Goal: Task Accomplishment & Management: Use online tool/utility

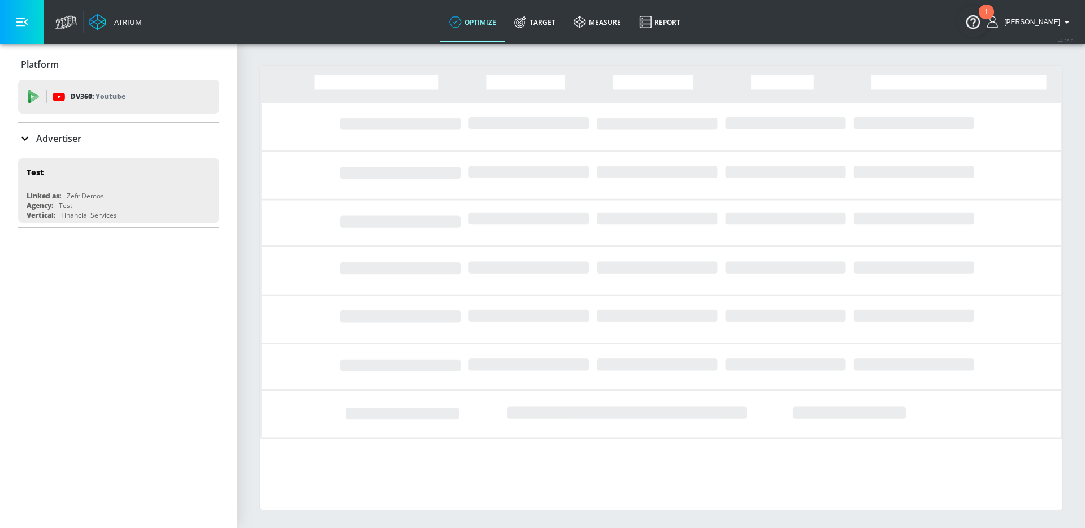
click at [46, 139] on p "Advertiser" at bounding box center [58, 138] width 45 height 12
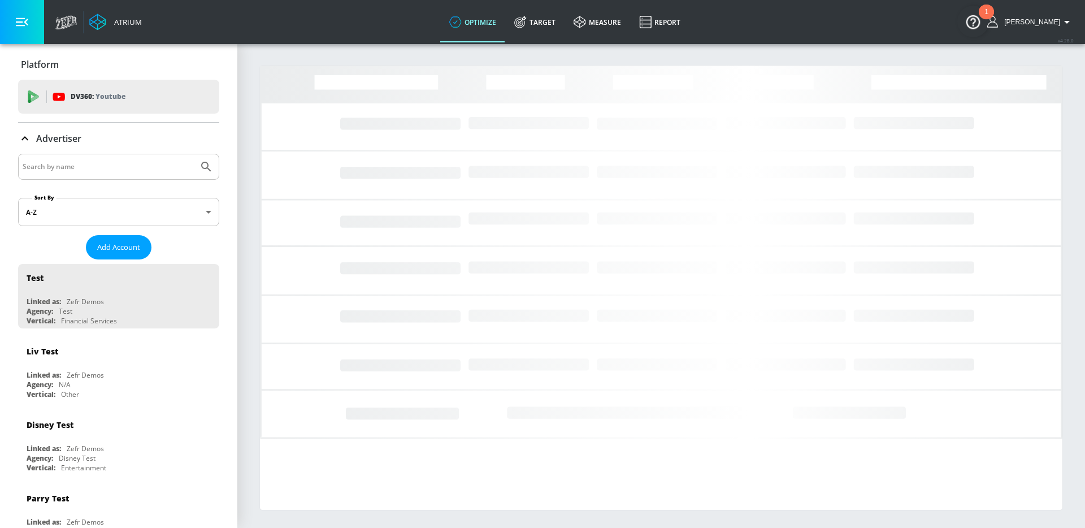
click at [77, 165] on input "Search by name" at bounding box center [108, 166] width 171 height 15
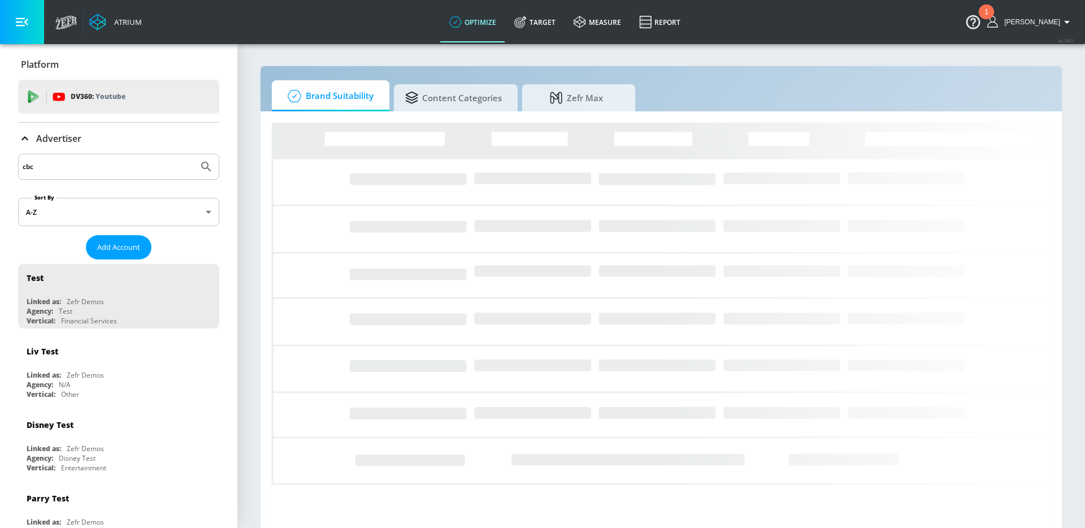
type input "cbc"
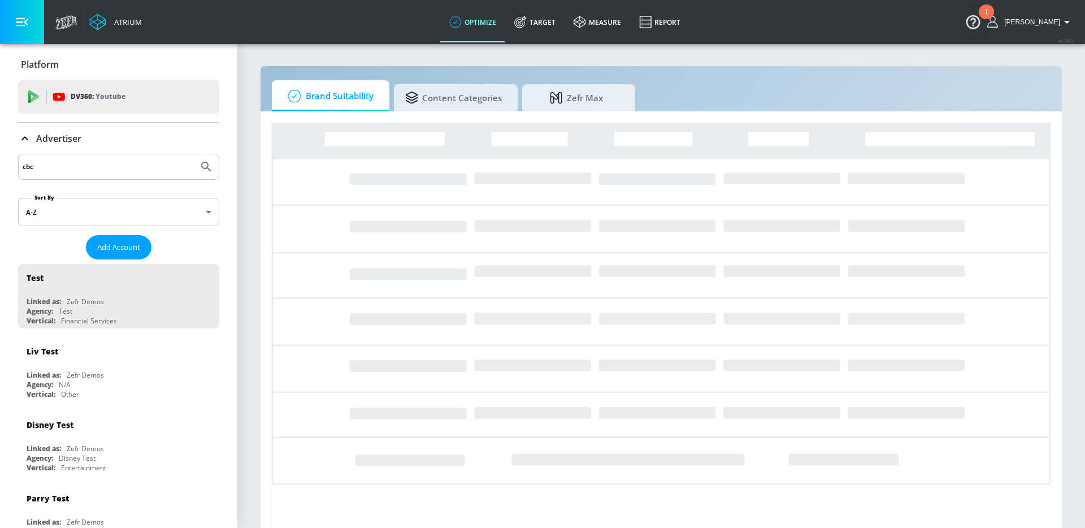
click at [194, 154] on button "Submit Search" at bounding box center [206, 166] width 25 height 25
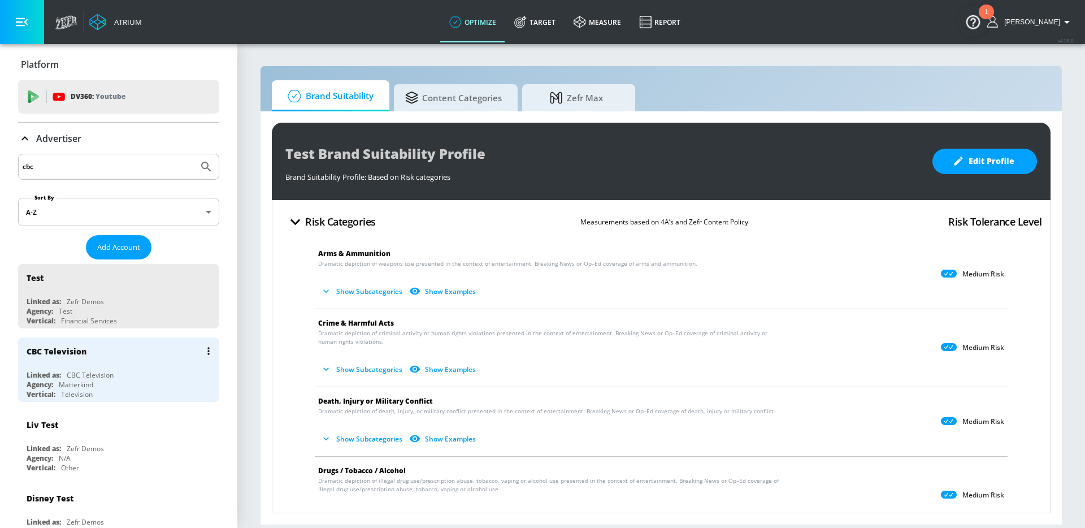
click at [122, 385] on div "Agency: Matterkind" at bounding box center [122, 385] width 190 height 10
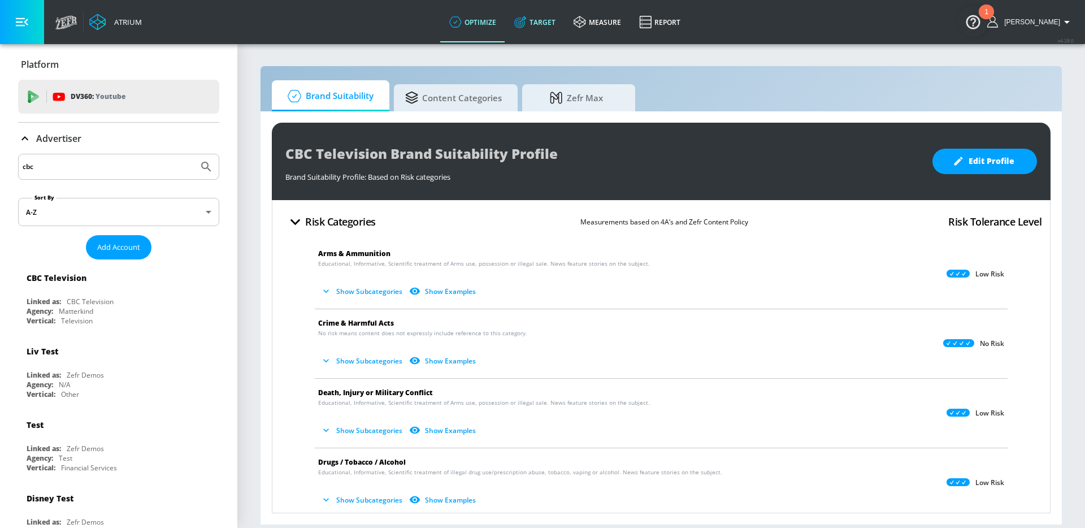
click at [527, 18] on icon at bounding box center [520, 22] width 12 height 12
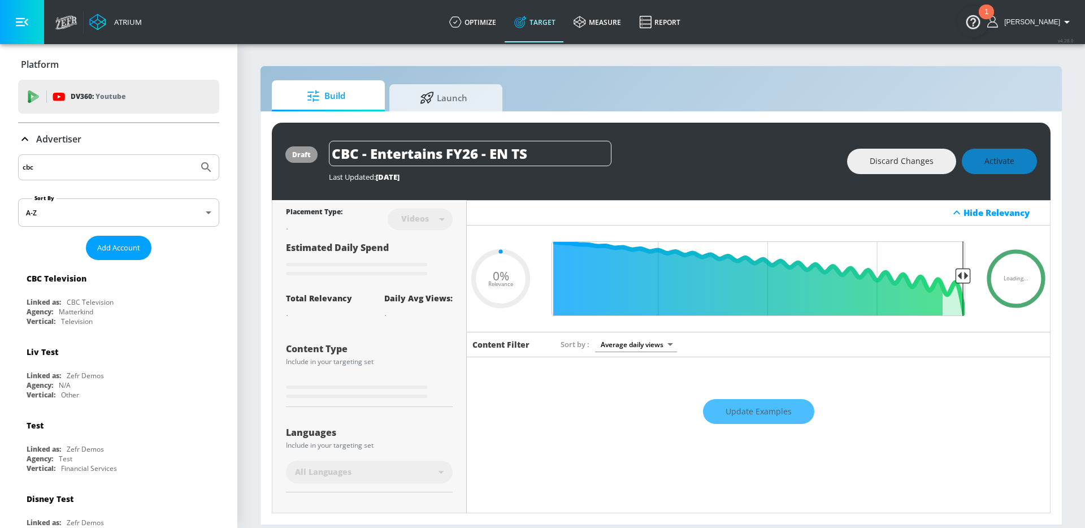
type input "0.05"
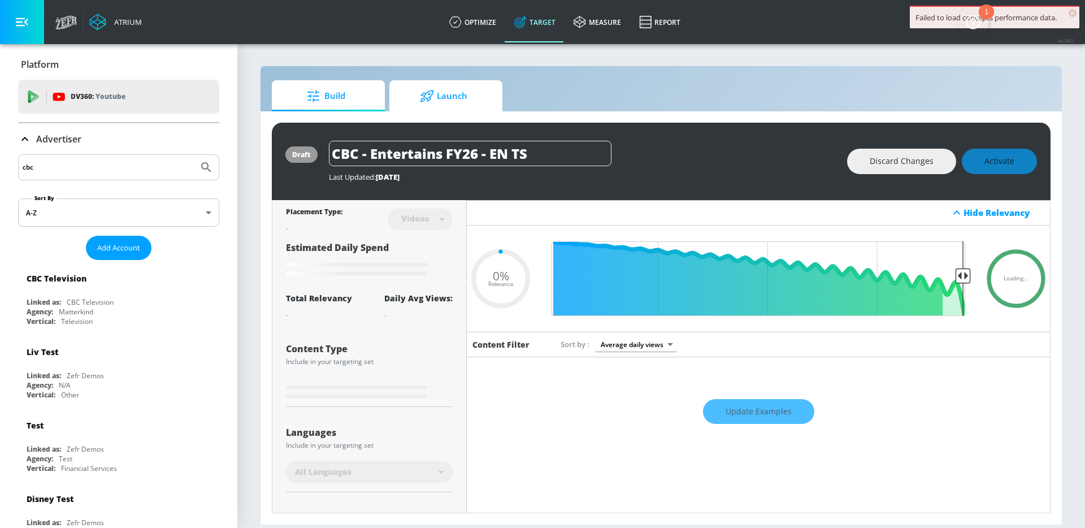
click at [456, 108] on span "Launch" at bounding box center [444, 96] width 86 height 27
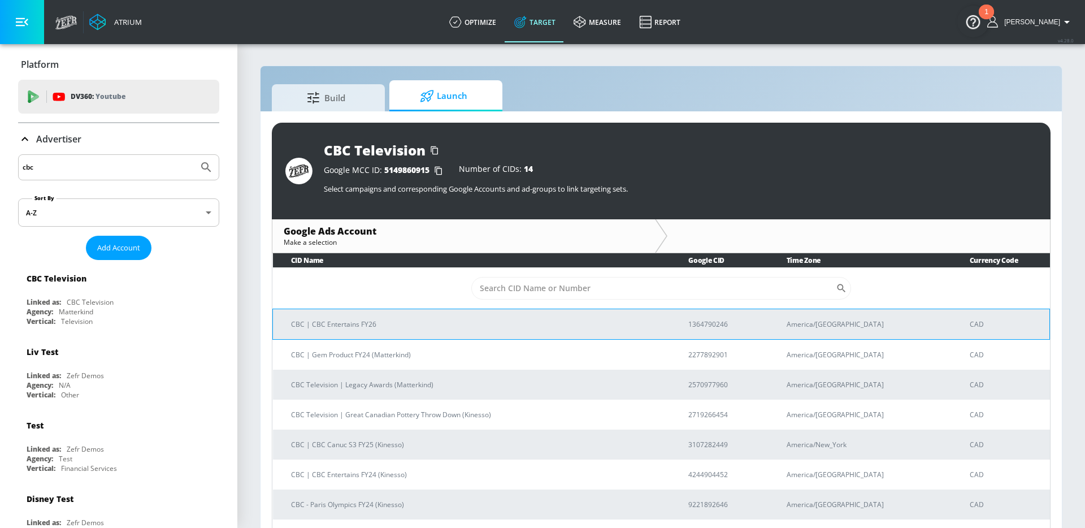
click at [413, 319] on p "CBC | CBC Entertains FY26" at bounding box center [476, 324] width 370 height 12
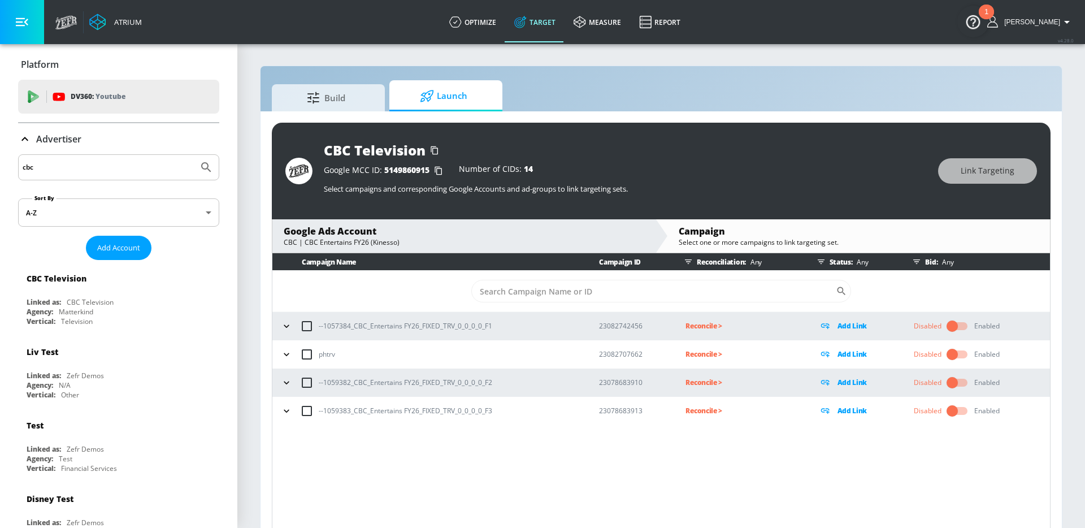
click at [280, 409] on button "button" at bounding box center [286, 411] width 17 height 17
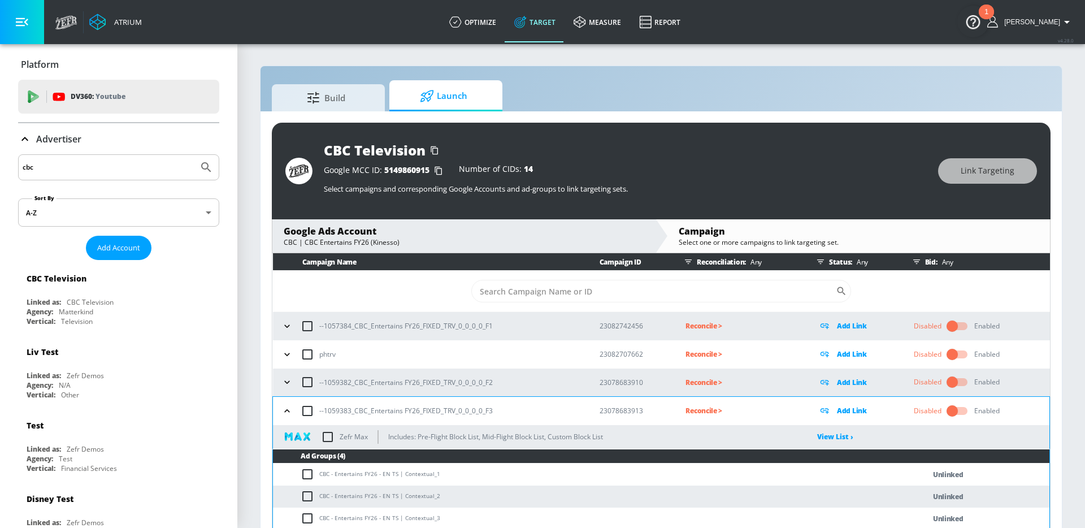
click at [283, 383] on icon "button" at bounding box center [287, 382] width 11 height 11
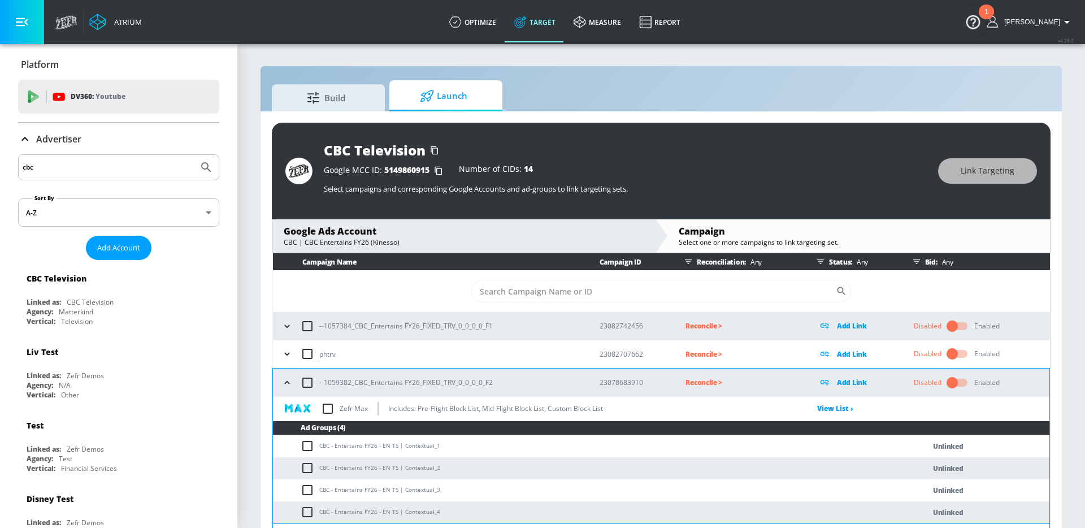
click at [287, 331] on icon "button" at bounding box center [287, 326] width 11 height 11
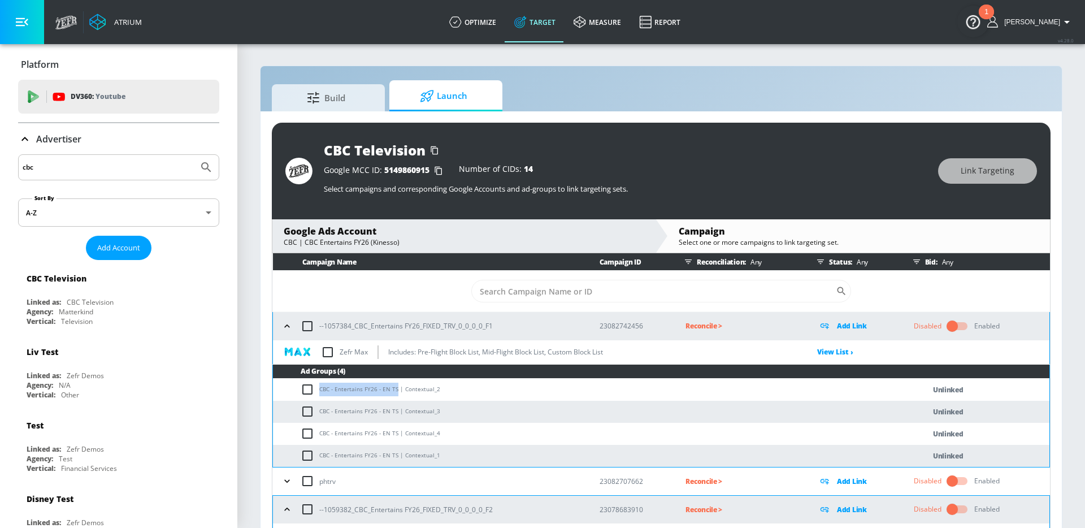
drag, startPoint x: 396, startPoint y: 388, endPoint x: 318, endPoint y: 386, distance: 77.5
click at [318, 386] on td "CBC - Entertains FY26 - EN TS | Contextual_2" at bounding box center [587, 390] width 629 height 22
copy td "CBC - Entertains FY26 - EN TS"
click at [305, 328] on input "checkbox" at bounding box center [308, 326] width 24 height 24
checkbox input "true"
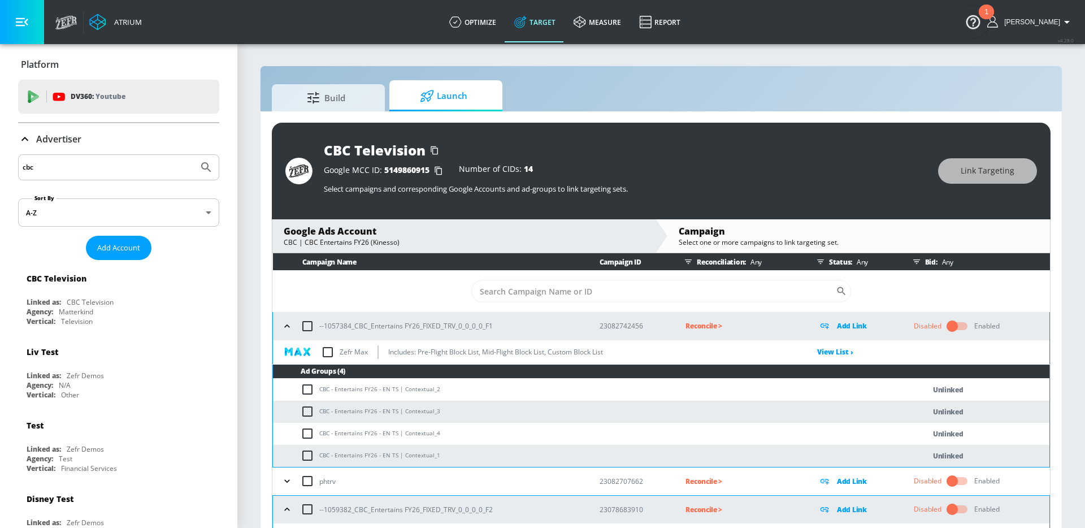
checkbox input "true"
click at [974, 176] on span "Link Targeting" at bounding box center [988, 171] width 54 height 14
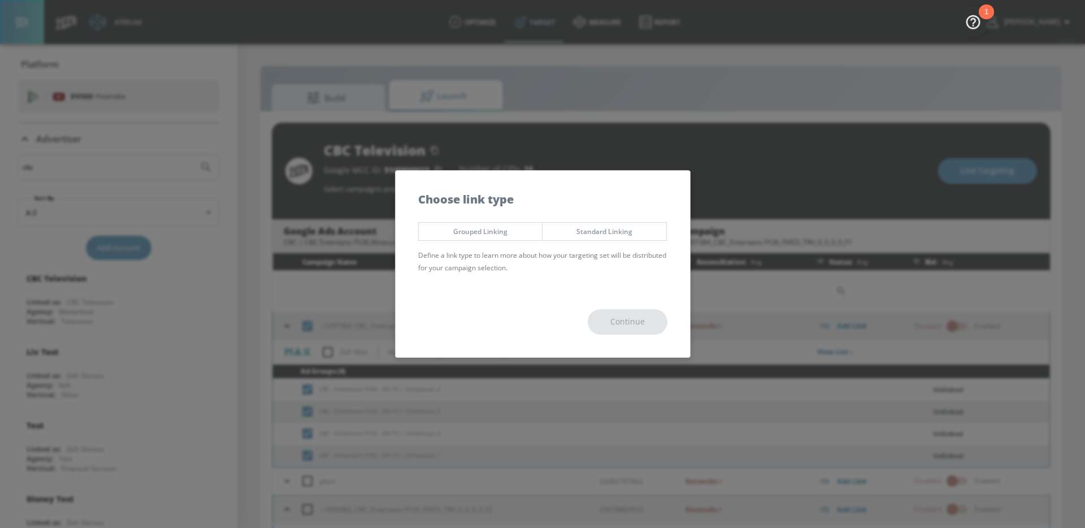
click at [499, 219] on div "Grouped Linking Standard Linking Define a link type to learn more about how you…" at bounding box center [543, 252] width 295 height 70
click at [499, 224] on button "Grouped Linking" at bounding box center [480, 231] width 125 height 19
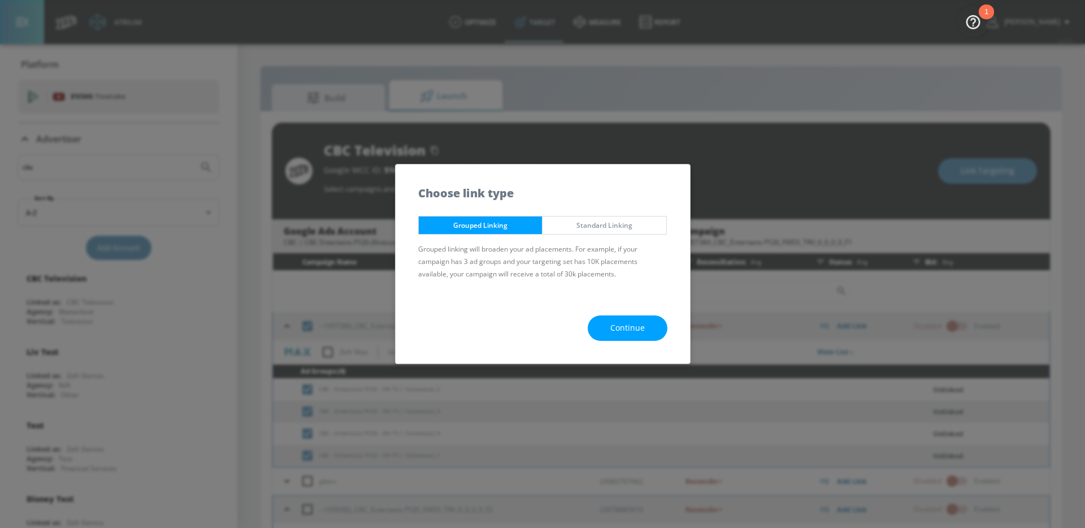
click at [615, 323] on span "Continue" at bounding box center [628, 328] width 34 height 14
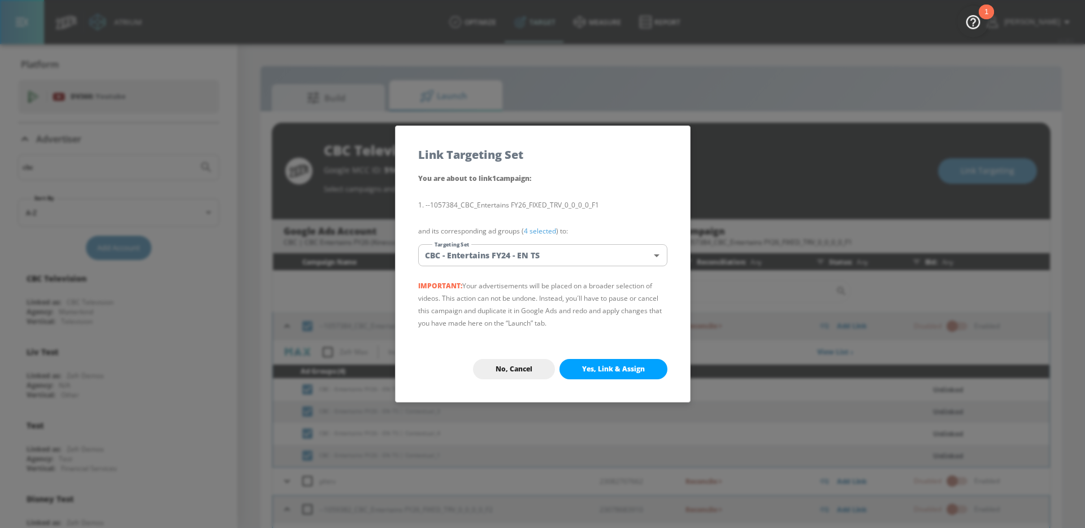
scroll to position [7585, 0]
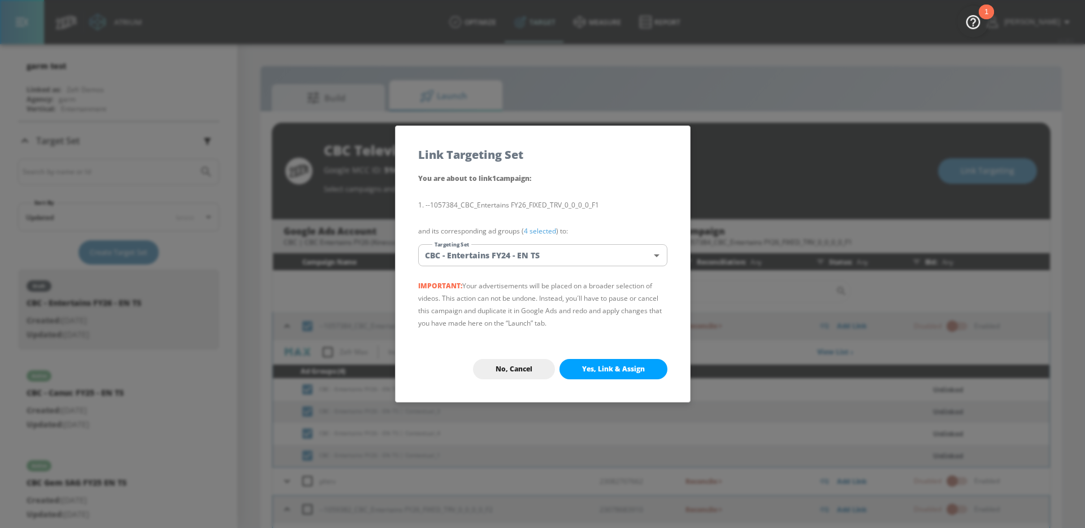
click at [576, 200] on li "--1057384_CBC_Entertains FY26_FIXED_TRV_0_0_0_0_F1" at bounding box center [542, 205] width 249 height 12
click at [573, 202] on li "--1057384_CBC_Entertains FY26_FIXED_TRV_0_0_0_0_F1" at bounding box center [542, 205] width 249 height 12
click at [575, 245] on body "Atrium optimize Target measure Report optimize Target measure Report v 4.28.0 […" at bounding box center [542, 272] width 1085 height 544
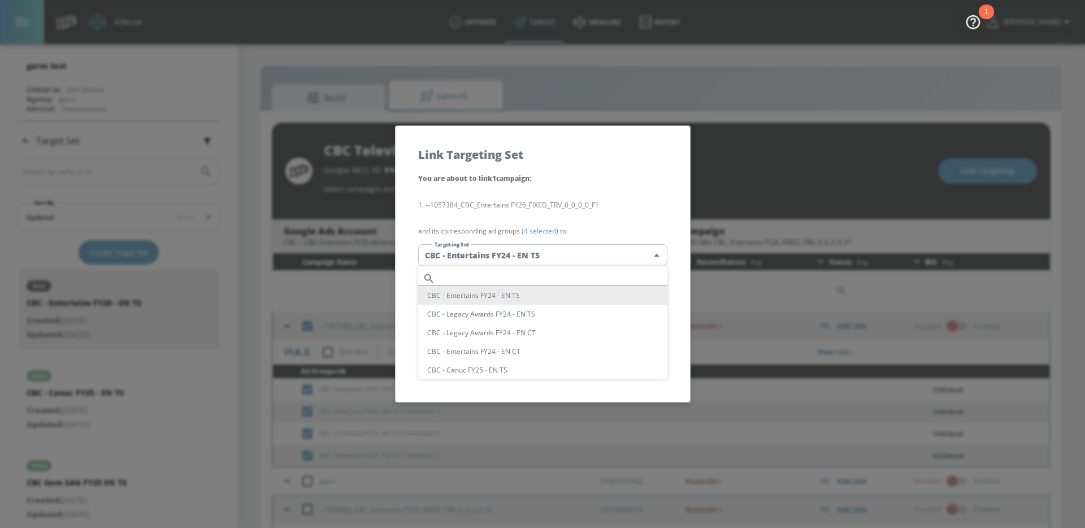
click at [533, 273] on input "text" at bounding box center [554, 278] width 228 height 15
paste input "CBC - Entertains FY26 - EN TS"
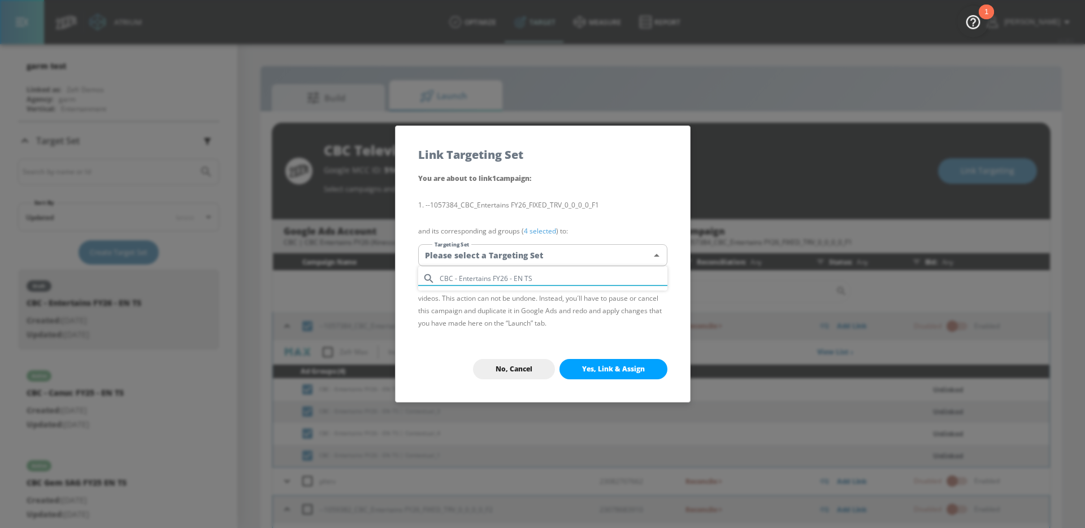
type input "CBC - Entertains FY26 - EN TS"
click at [477, 335] on div at bounding box center [542, 264] width 1085 height 528
click at [498, 363] on button "No, Cancel" at bounding box center [514, 369] width 82 height 20
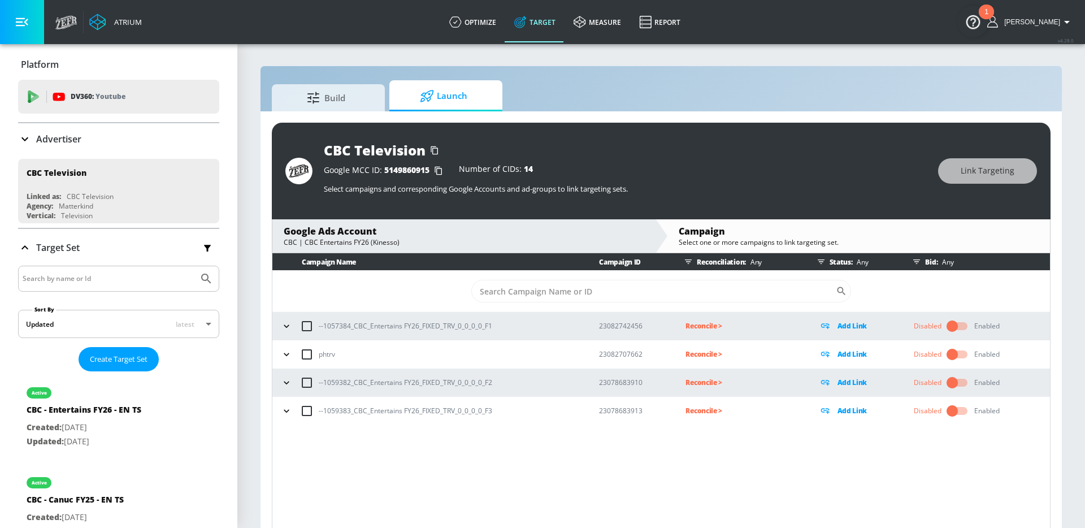
click at [283, 412] on icon "button" at bounding box center [286, 410] width 11 height 11
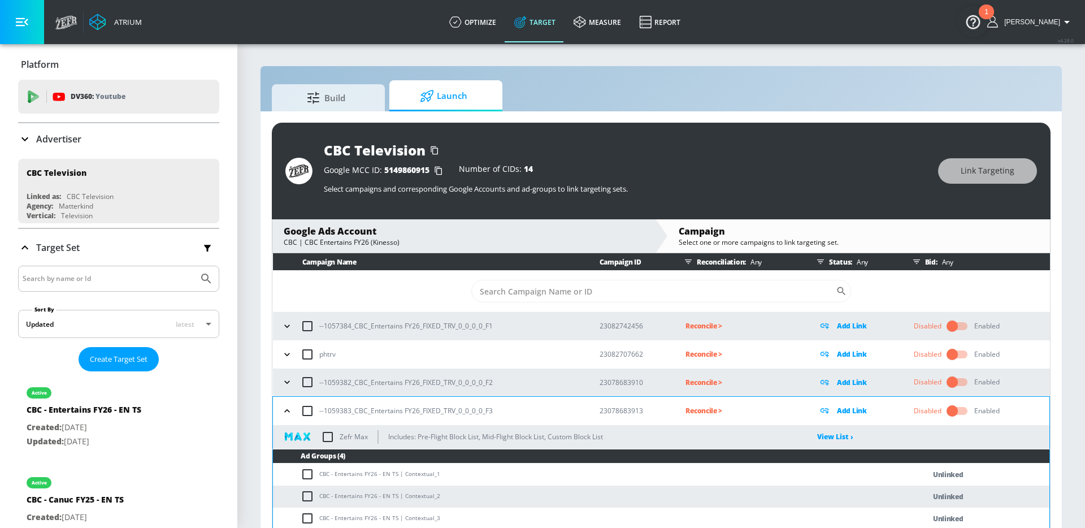
drag, startPoint x: 394, startPoint y: 476, endPoint x: 332, endPoint y: 477, distance: 62.2
click at [332, 477] on td "CBC - Entertains FY26 - EN TS | Contextual_1" at bounding box center [587, 475] width 629 height 22
drag, startPoint x: 395, startPoint y: 474, endPoint x: 319, endPoint y: 473, distance: 75.8
click at [319, 473] on td "CBC - Entertains FY26 - EN TS | Contextual_1" at bounding box center [587, 475] width 629 height 22
copy td "CBC - Entertains FY26 - EN TS"
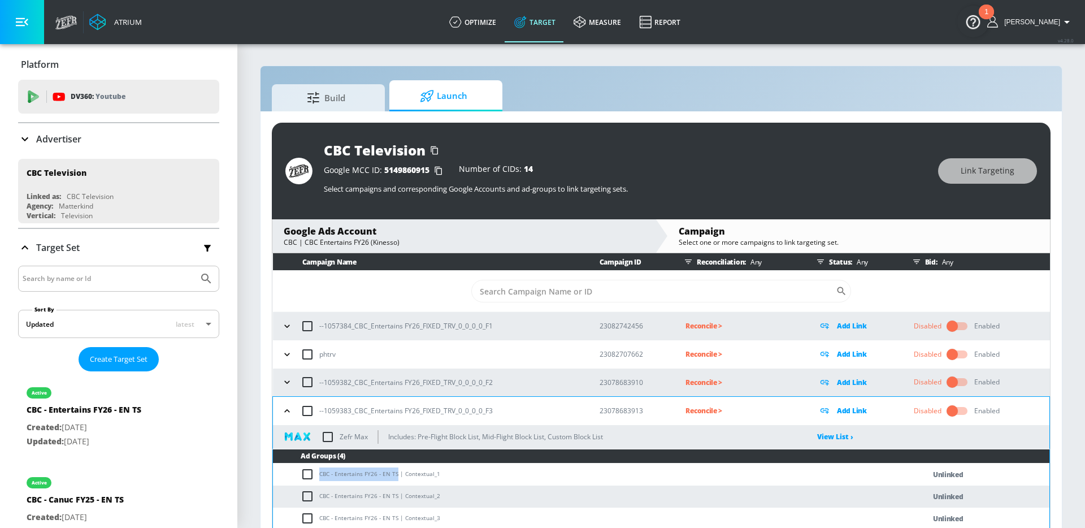
click at [305, 414] on input "checkbox" at bounding box center [308, 411] width 24 height 24
checkbox input "true"
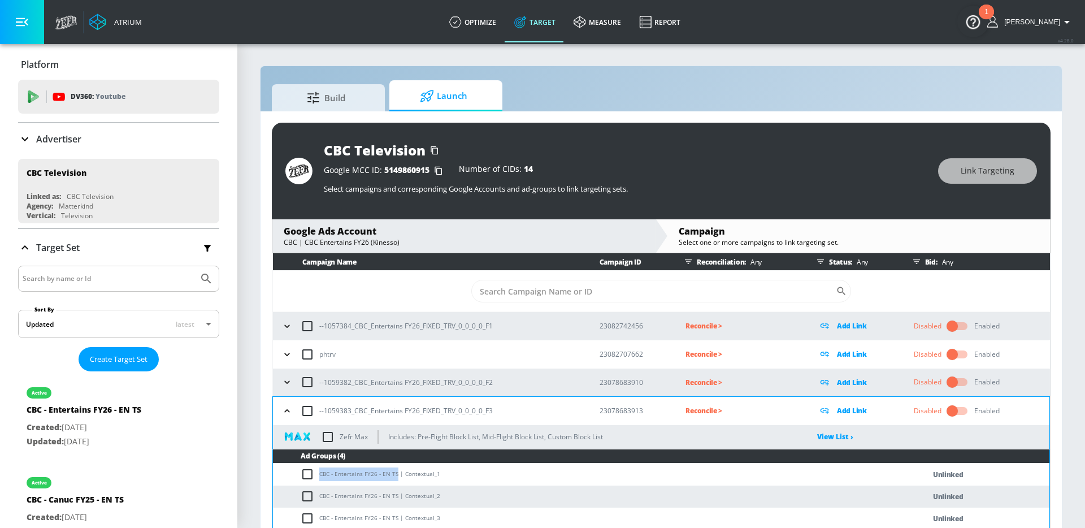
checkbox input "true"
click at [961, 166] on button "Link Targeting" at bounding box center [988, 170] width 99 height 25
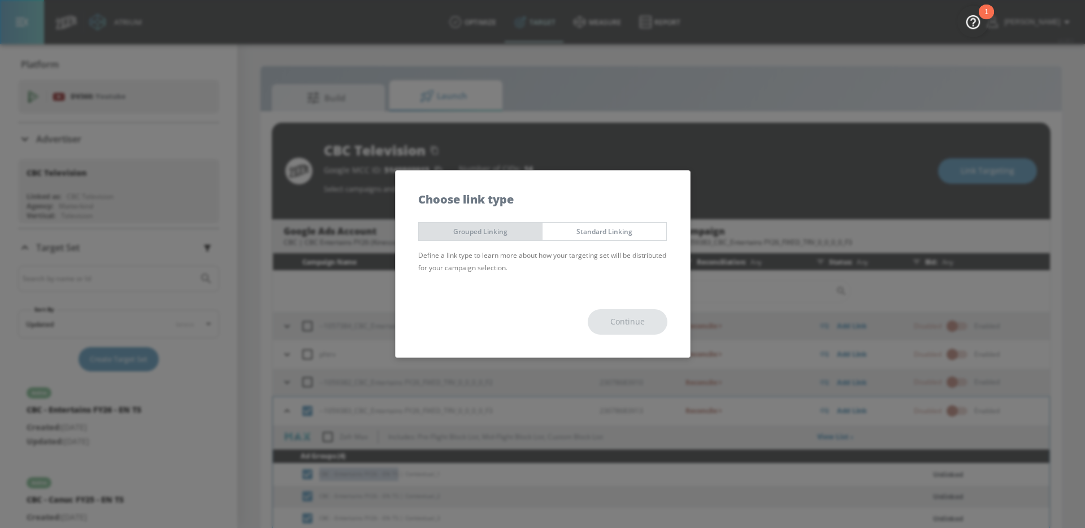
click at [498, 233] on span "Grouped Linking" at bounding box center [480, 232] width 107 height 12
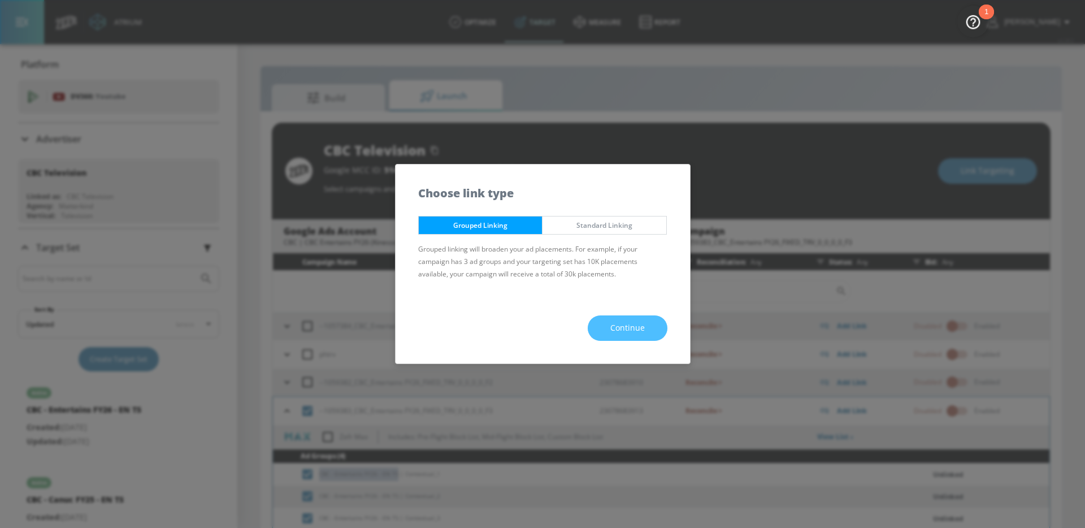
click at [624, 336] on button "Continue" at bounding box center [628, 327] width 80 height 25
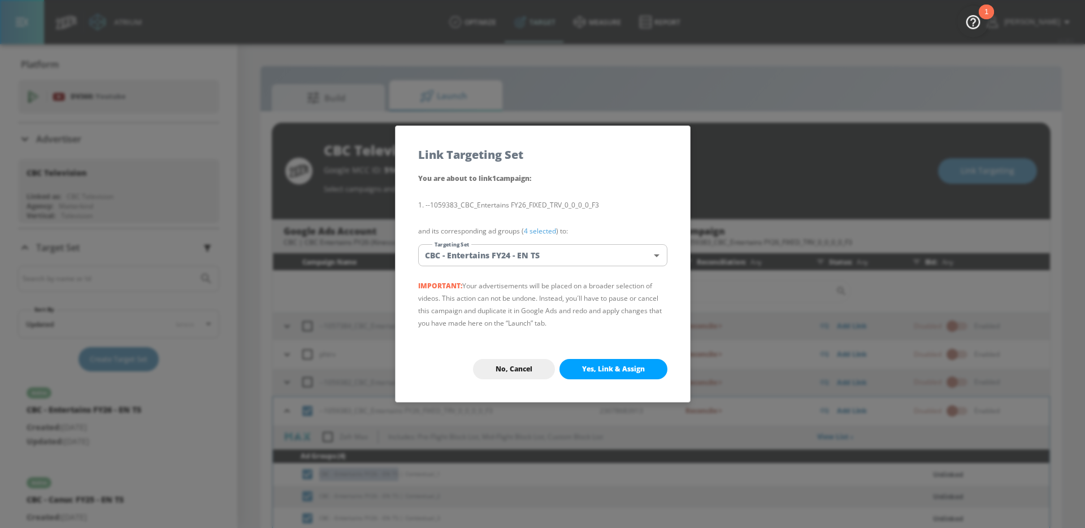
click at [580, 256] on body "Atrium optimize Target measure Report optimize Target measure Report v 4.28.0 A…" at bounding box center [542, 272] width 1085 height 544
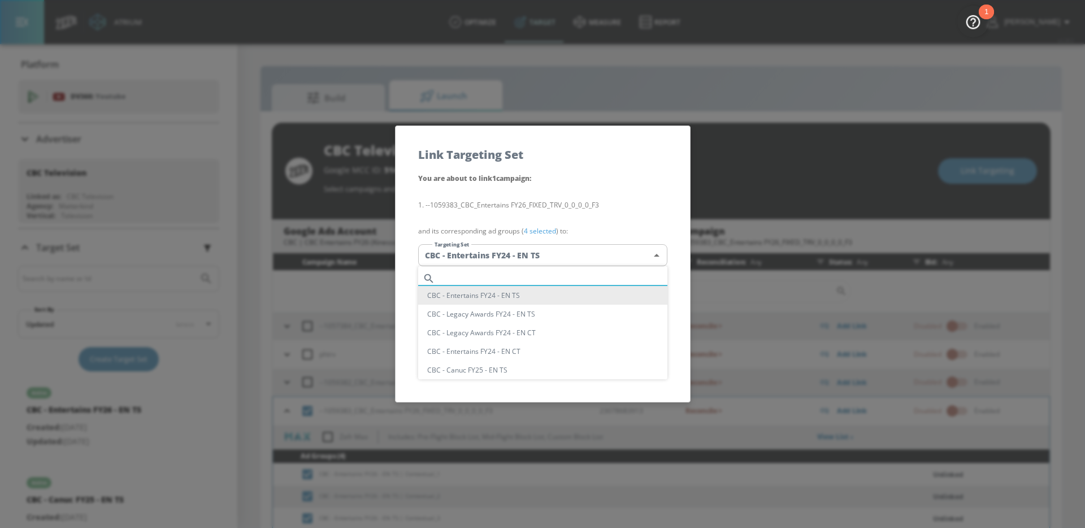
click at [541, 274] on input "text" at bounding box center [554, 278] width 228 height 15
paste input "CBC - Entertains FY26 - EN TS"
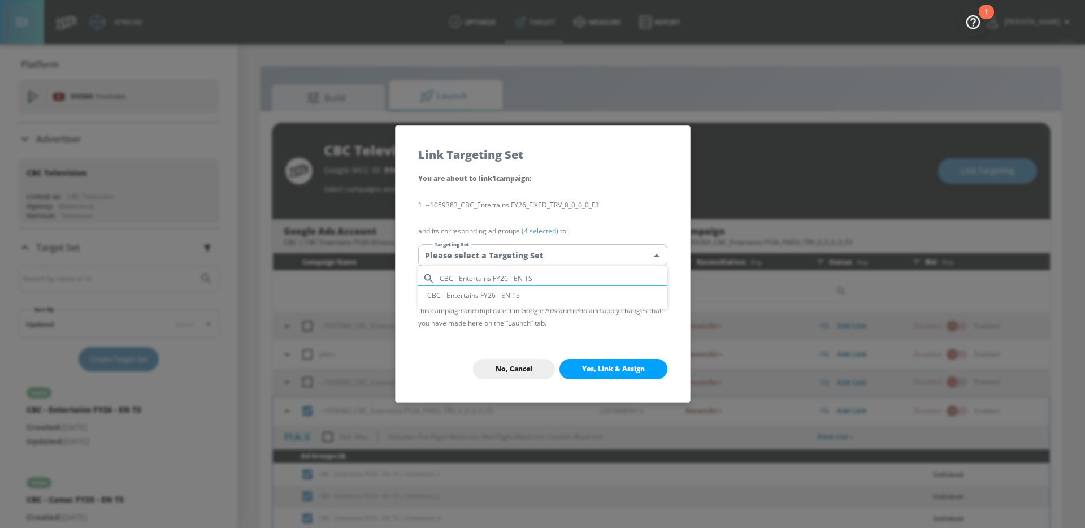
type input "CBC - Entertains FY26 - EN TS"
click at [521, 293] on li "CBC - Entertains FY26 - EN TS" at bounding box center [542, 295] width 249 height 19
type input "9ac95020-45b2-4c3b-8901-a0c0bb6d9492"
click at [529, 214] on p "--1059383_CBC_Entertains FY26_FIXED_TRV_0_0_0_0_F3" at bounding box center [542, 205] width 249 height 26
click at [606, 366] on span "Yes, Link & Assign" at bounding box center [613, 369] width 63 height 9
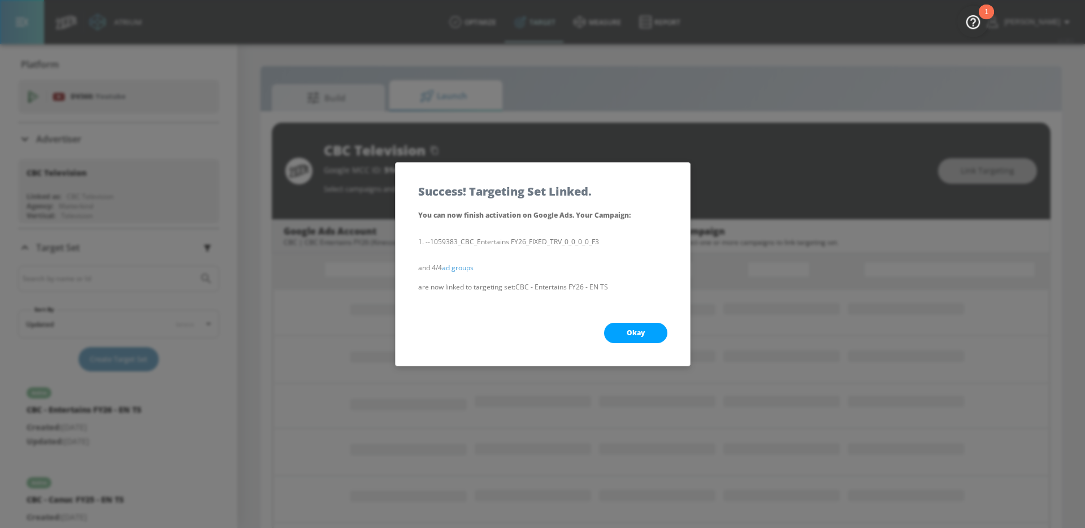
click at [611, 341] on button "Okay" at bounding box center [635, 333] width 63 height 20
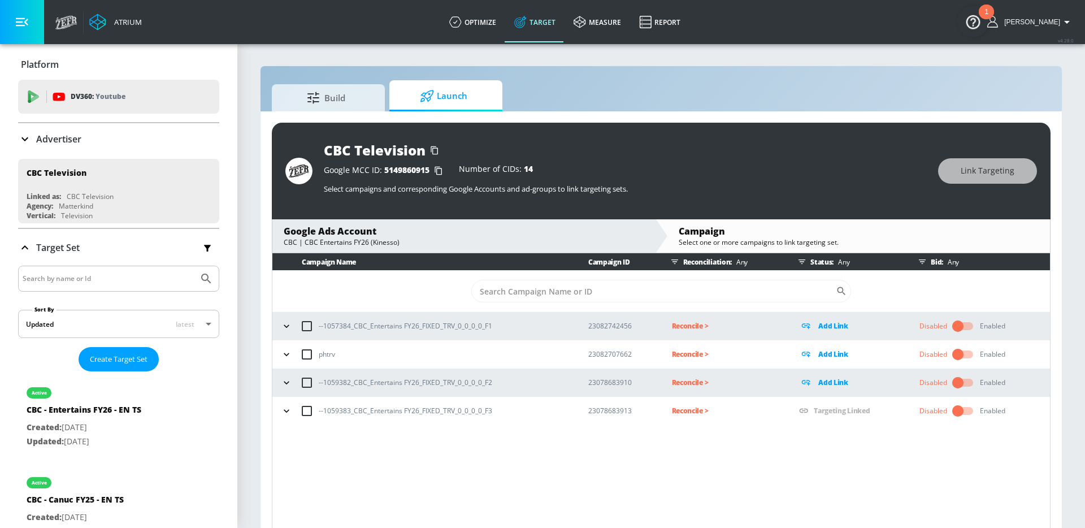
click at [307, 382] on input "checkbox" at bounding box center [307, 383] width 24 height 24
checkbox input "true"
click at [955, 172] on button "Link Targeting" at bounding box center [988, 170] width 99 height 25
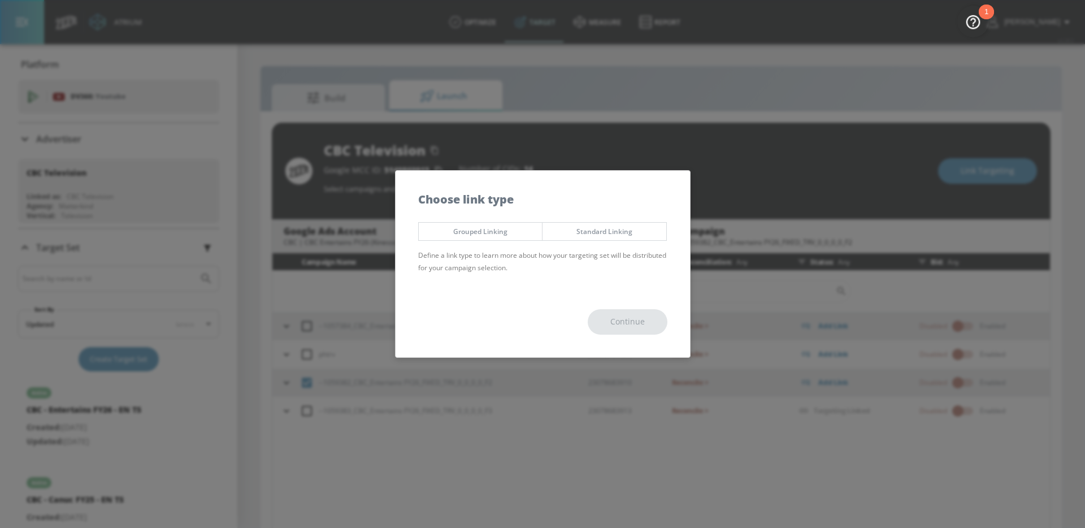
click at [501, 231] on span "Grouped Linking" at bounding box center [480, 232] width 107 height 12
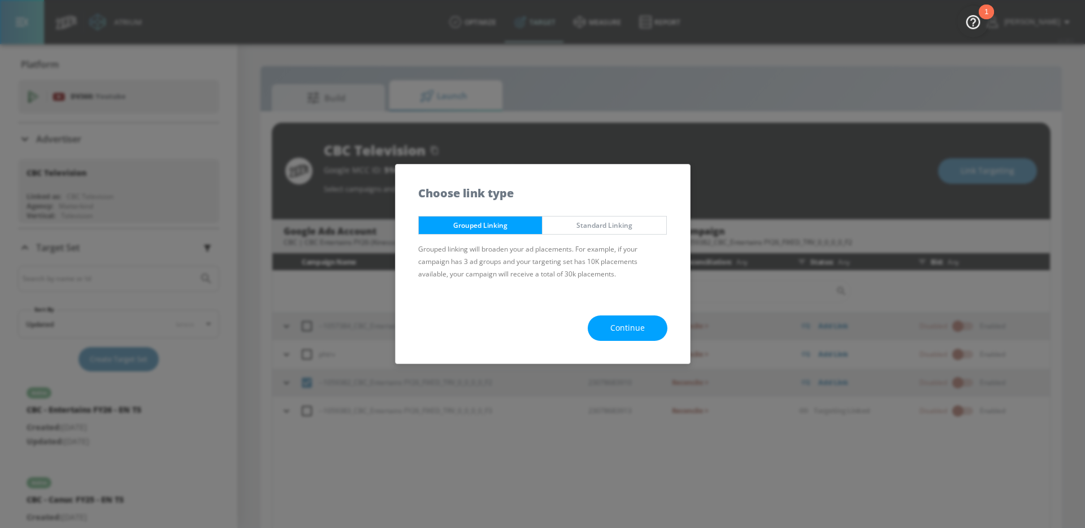
click at [614, 326] on span "Continue" at bounding box center [628, 328] width 34 height 14
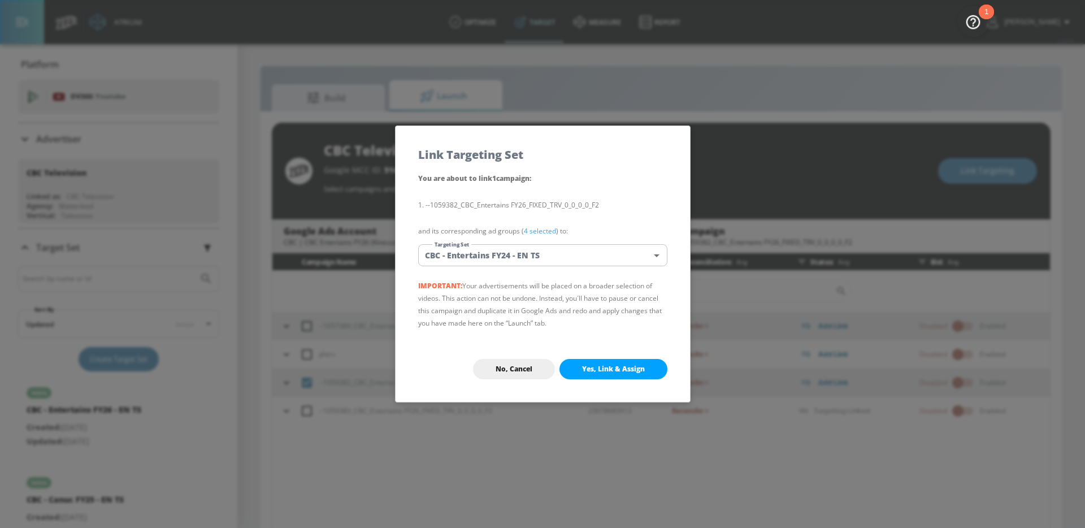
click at [525, 261] on body "Atrium optimize Target measure Report optimize Target measure Report v 4.28.0 A…" at bounding box center [542, 272] width 1085 height 544
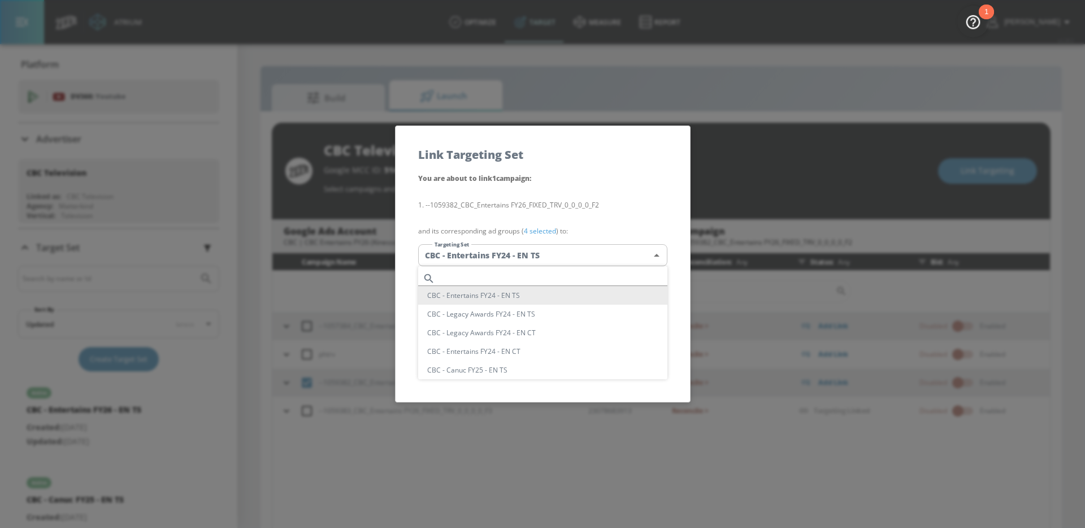
scroll to position [85, 0]
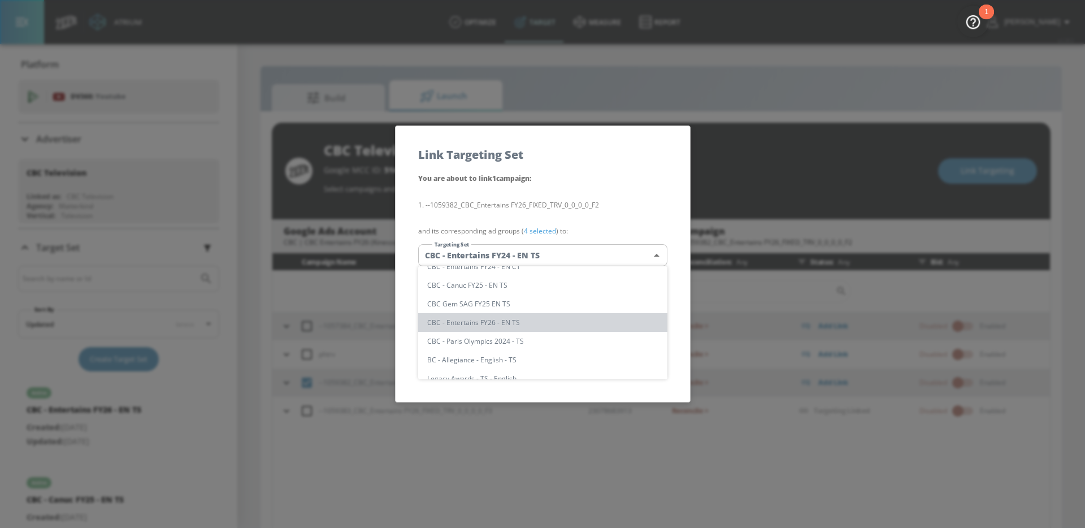
click at [502, 326] on li "CBC - Entertains FY26 - EN TS" at bounding box center [542, 322] width 249 height 19
type input "9ac95020-45b2-4c3b-8901-a0c0bb6d9492"
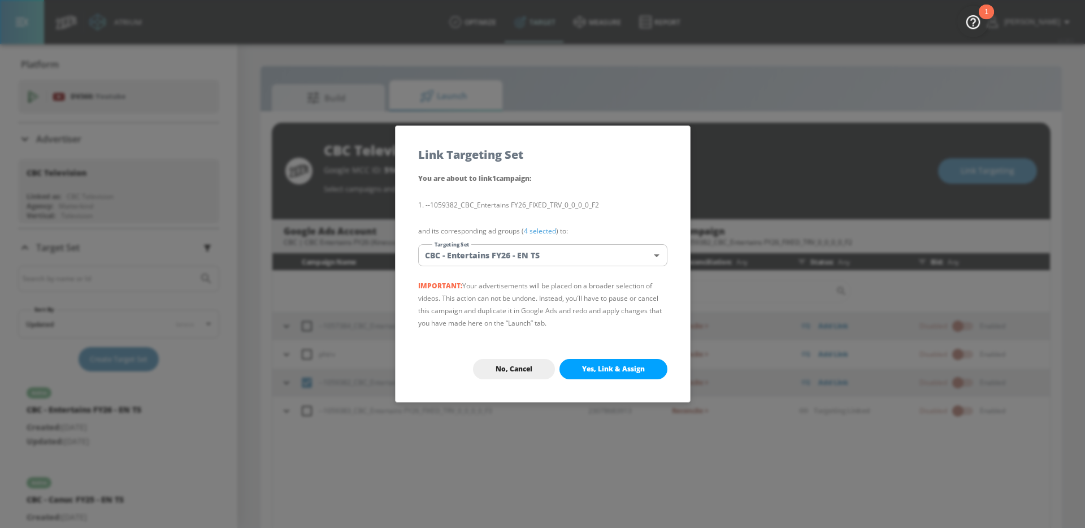
click at [578, 328] on p "IMPORTANT: Your advertisements will be placed on a broader selection of videos.…" at bounding box center [542, 305] width 249 height 50
click at [586, 366] on span "Yes, Link & Assign" at bounding box center [613, 369] width 63 height 9
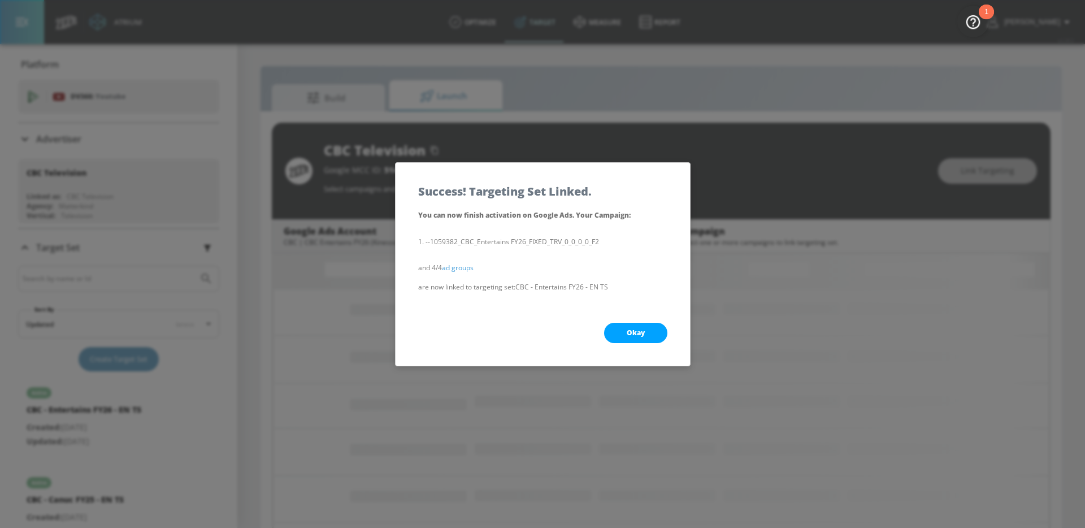
click at [629, 330] on span "Okay" at bounding box center [636, 332] width 18 height 9
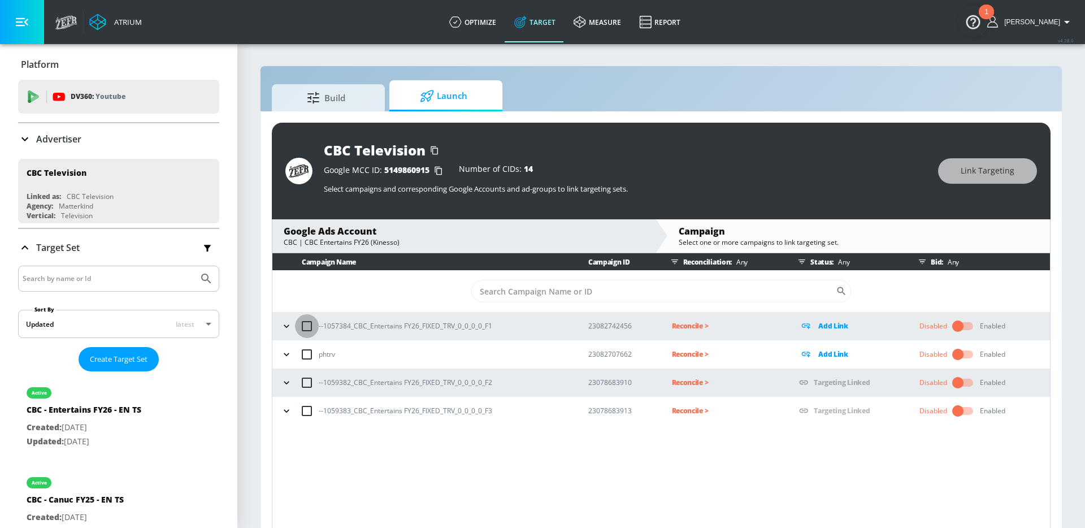
click at [307, 321] on input "checkbox" at bounding box center [307, 326] width 24 height 24
checkbox input "true"
click at [959, 180] on button "Link Targeting" at bounding box center [988, 170] width 99 height 25
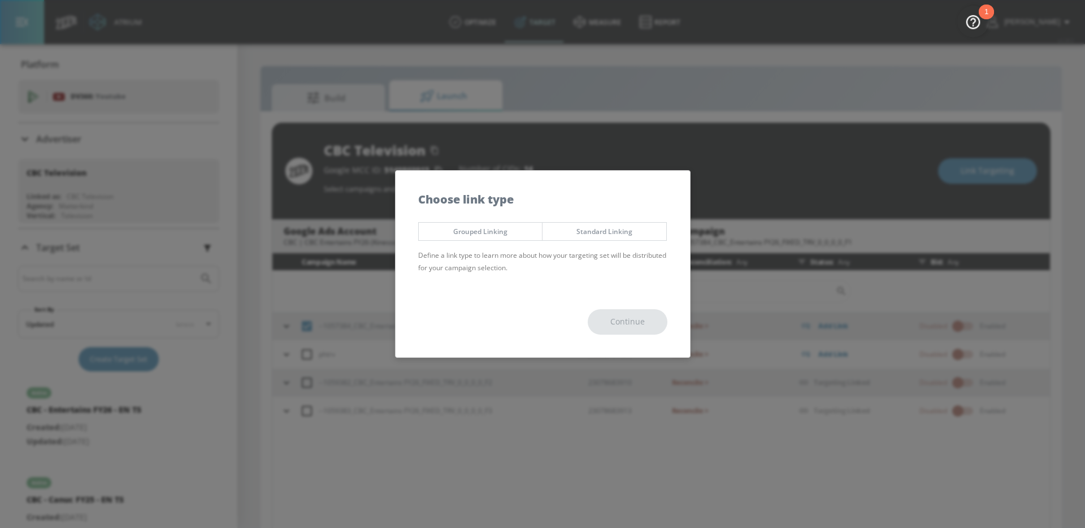
click at [502, 226] on span "Grouped Linking" at bounding box center [480, 232] width 107 height 12
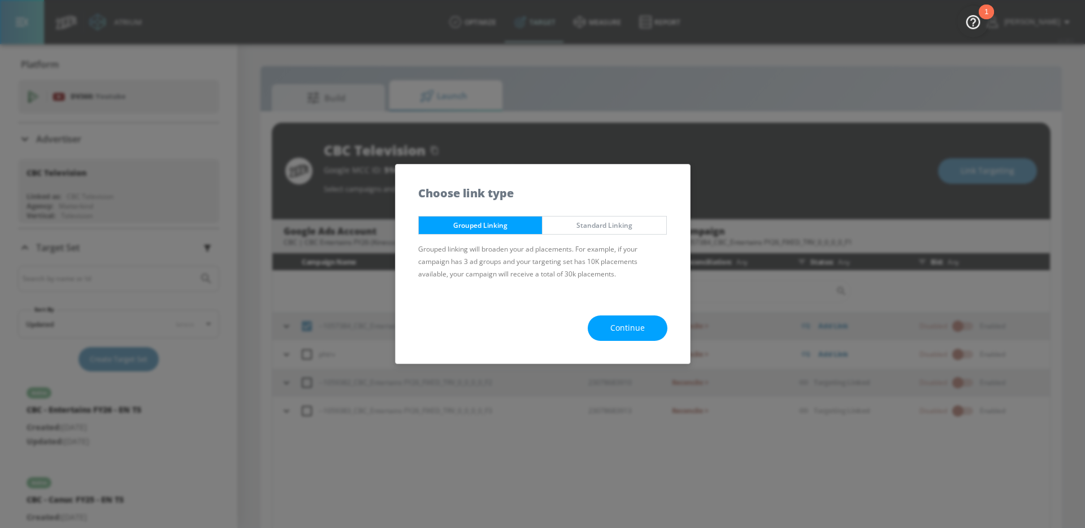
click at [621, 322] on span "Continue" at bounding box center [628, 328] width 34 height 14
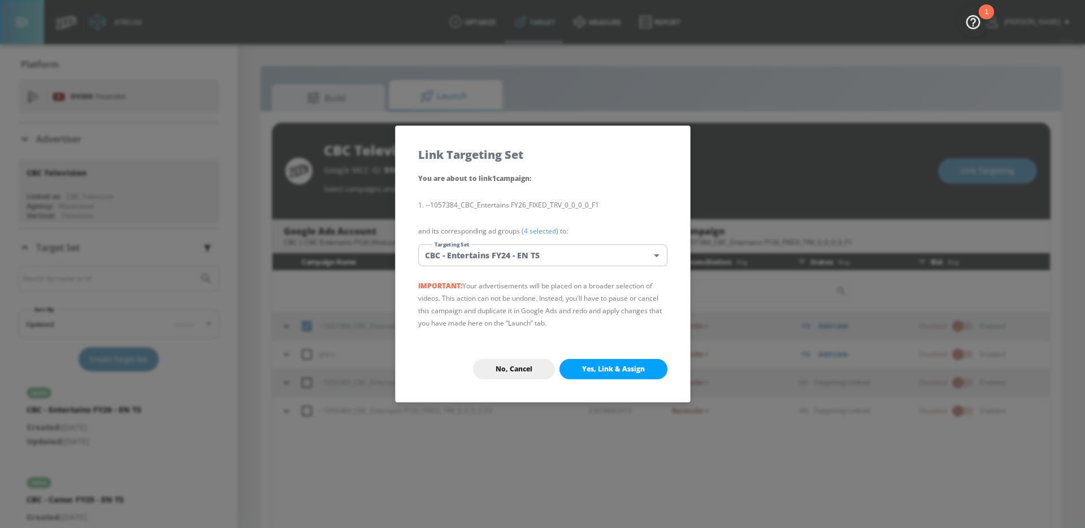
click at [529, 262] on body "Atrium optimize Target measure Report optimize Target measure Report v 4.28.0 A…" at bounding box center [542, 272] width 1085 height 544
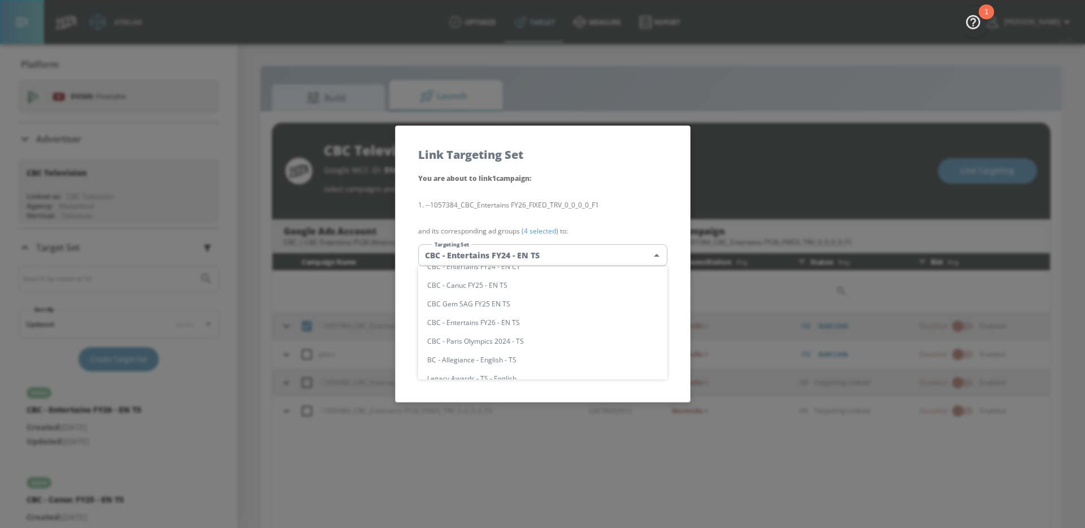
click at [500, 321] on li "CBC - Entertains FY26 - EN TS" at bounding box center [542, 322] width 249 height 19
type input "9ac95020-45b2-4c3b-8901-a0c0bb6d9492"
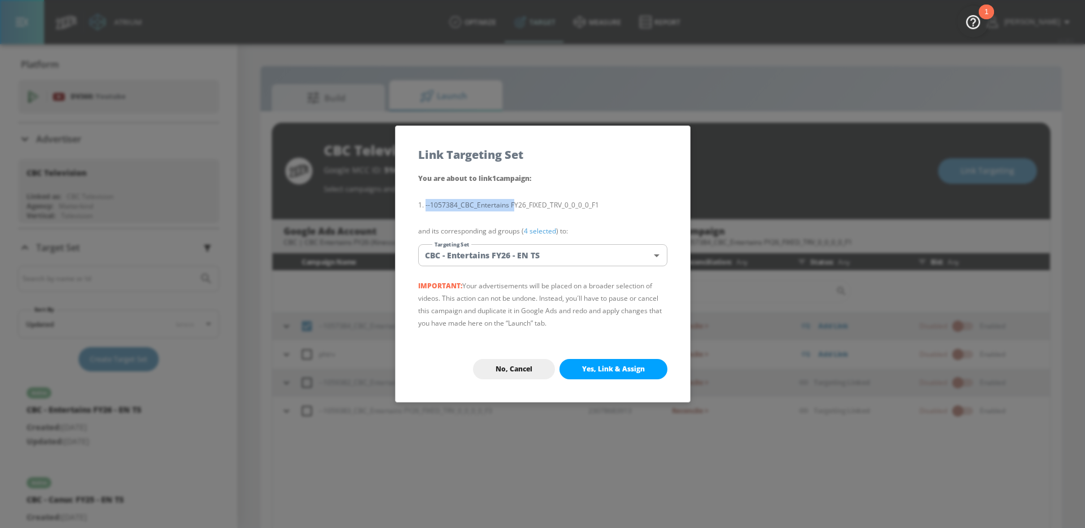
click at [514, 199] on li "--1057384_CBC_Entertains FY26_FIXED_TRV_0_0_0_0_F1" at bounding box center [542, 205] width 249 height 12
click at [611, 359] on button "Yes, Link & Assign" at bounding box center [614, 369] width 108 height 20
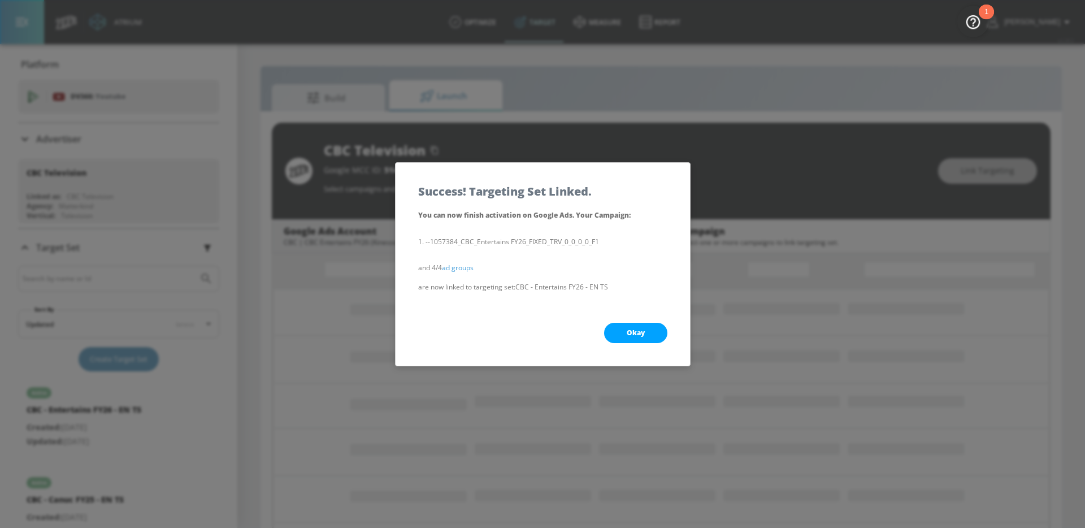
click at [617, 339] on button "Okay" at bounding box center [635, 333] width 63 height 20
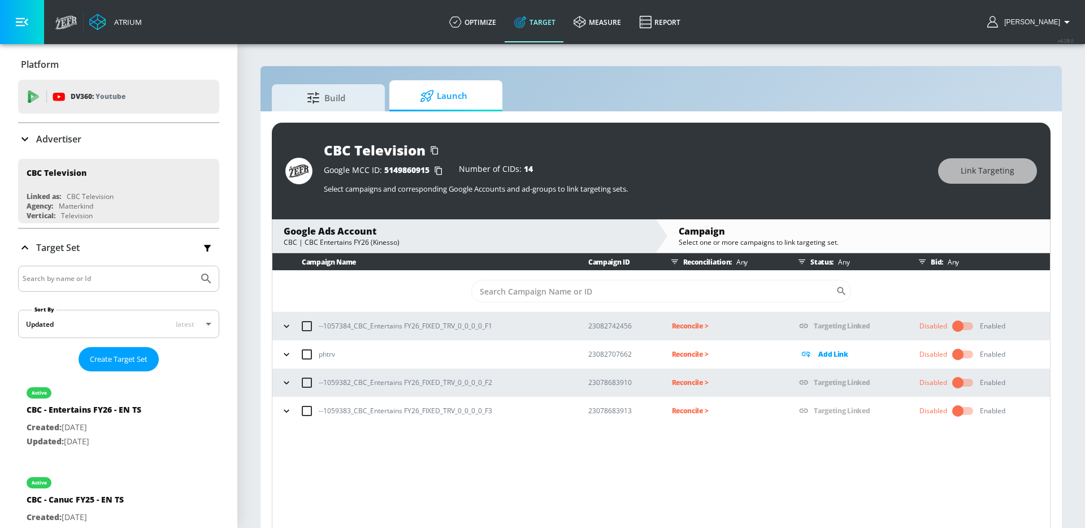
click at [452, 329] on p "--1057384_CBC_Entertains FY26_FIXED_TRV_0_0_0_0_F1" at bounding box center [406, 326] width 174 height 12
copy p "--1057384_CBC_Entertains FY26_FIXED_TRV_0_0_0_0_F1"
click at [689, 326] on p "Reconcile >" at bounding box center [727, 325] width 110 height 13
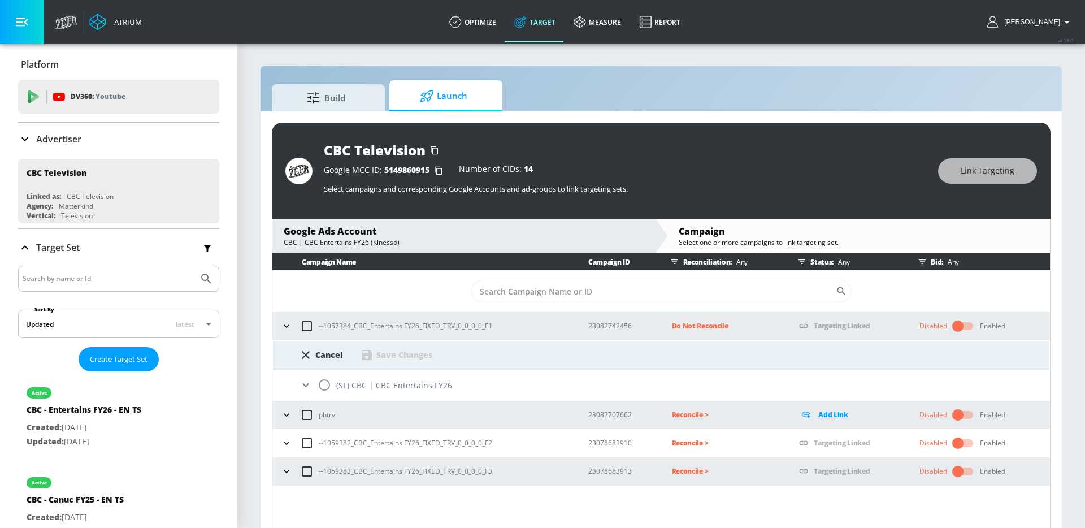
click at [323, 380] on input "radio" at bounding box center [325, 385] width 24 height 24
radio input "true"
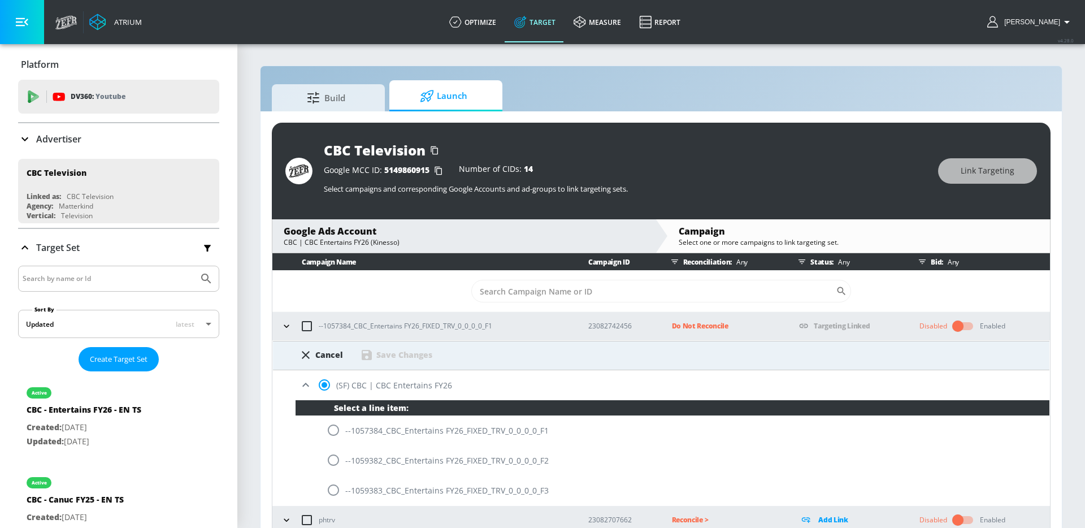
click at [332, 425] on input "radio" at bounding box center [334, 430] width 24 height 24
radio input "true"
click at [393, 356] on div "Save Changes" at bounding box center [405, 354] width 56 height 11
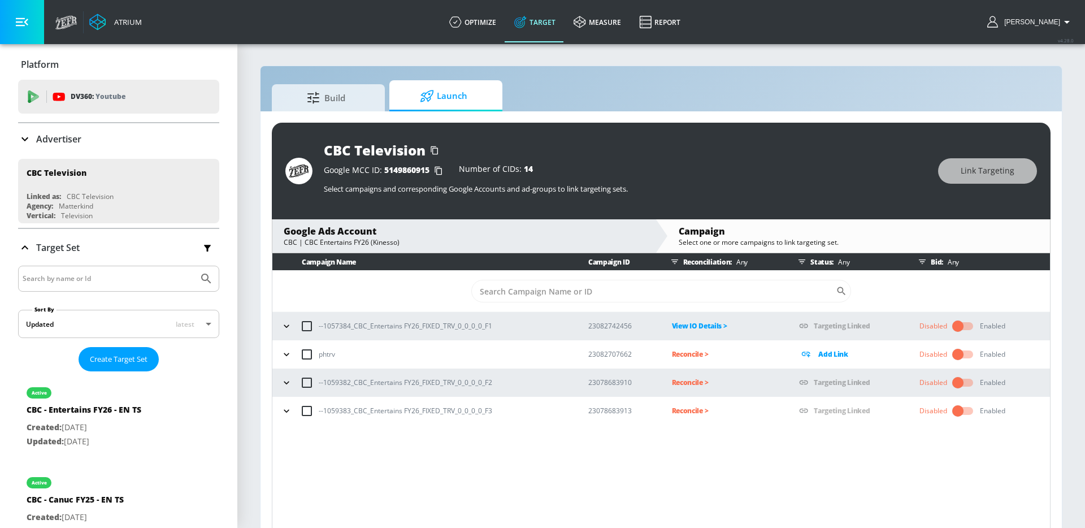
click at [404, 380] on p "--1059382_CBC_Entertains FY26_FIXED_TRV_0_0_0_0_F2" at bounding box center [406, 383] width 174 height 12
copy p "--1059382_CBC_Entertains FY26_FIXED_TRV_0_0_0_0_F2"
click at [681, 382] on p "Reconcile >" at bounding box center [727, 382] width 110 height 13
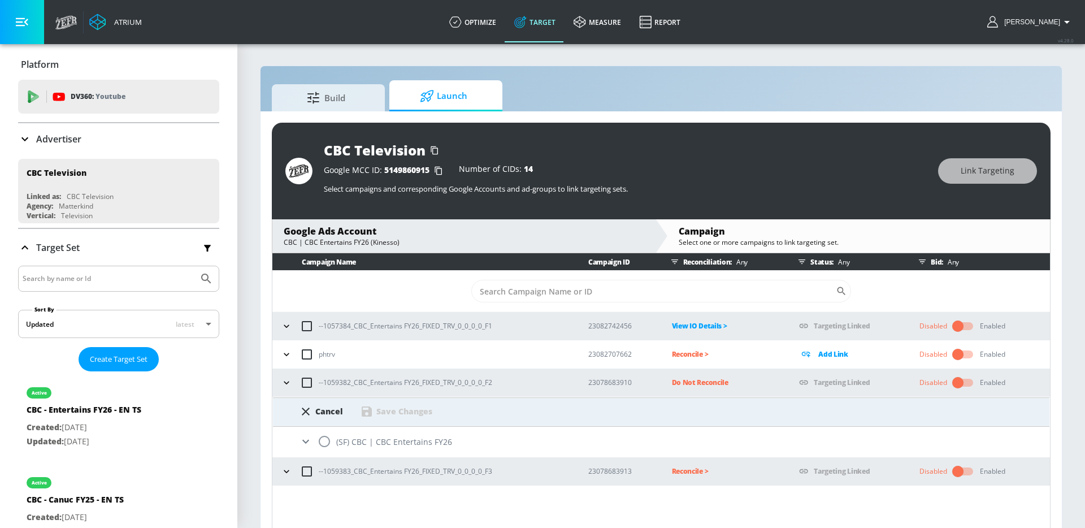
click at [324, 440] on input "radio" at bounding box center [325, 442] width 24 height 24
radio input "true"
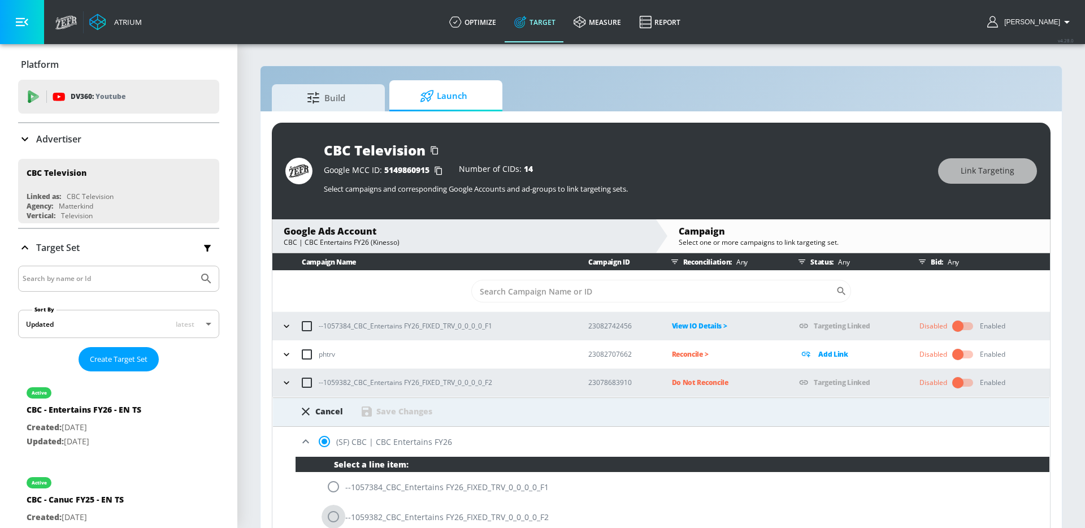
click at [336, 513] on input "radio" at bounding box center [334, 517] width 24 height 24
radio input "true"
click at [387, 414] on div "Save Changes" at bounding box center [405, 411] width 56 height 11
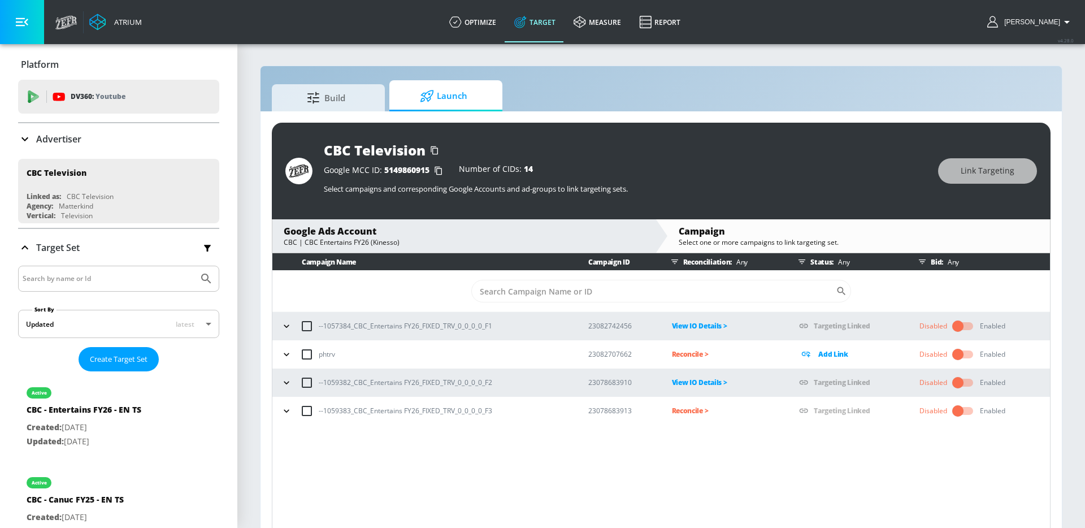
click at [412, 408] on p "--1059383_CBC_Entertains FY26_FIXED_TRV_0_0_0_0_F3" at bounding box center [406, 411] width 174 height 12
copy p "--1059383_CBC_Entertains FY26_FIXED_TRV_0_0_0_0_F3"
click at [688, 413] on p "Reconcile >" at bounding box center [727, 410] width 110 height 13
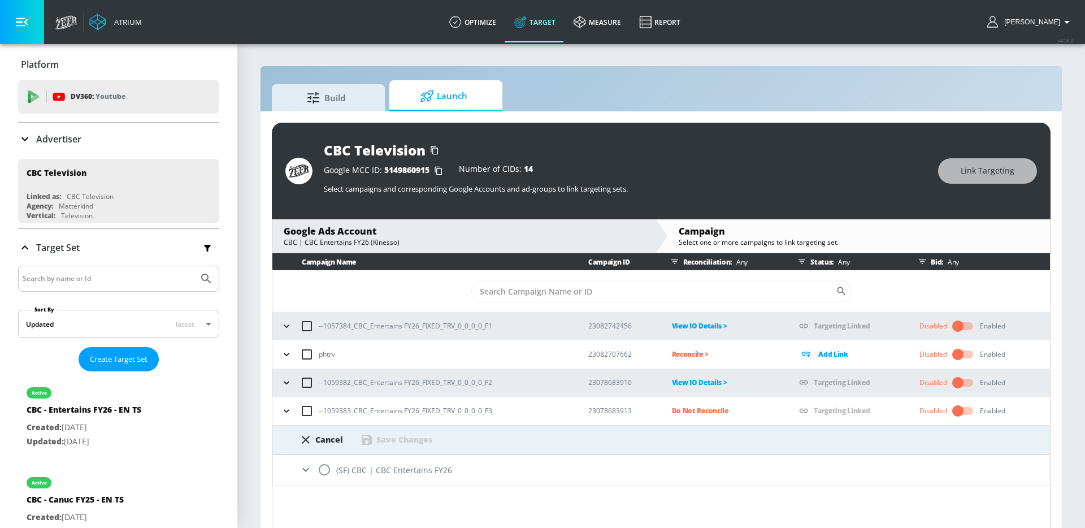
click at [323, 472] on input "radio" at bounding box center [325, 470] width 24 height 24
radio input "true"
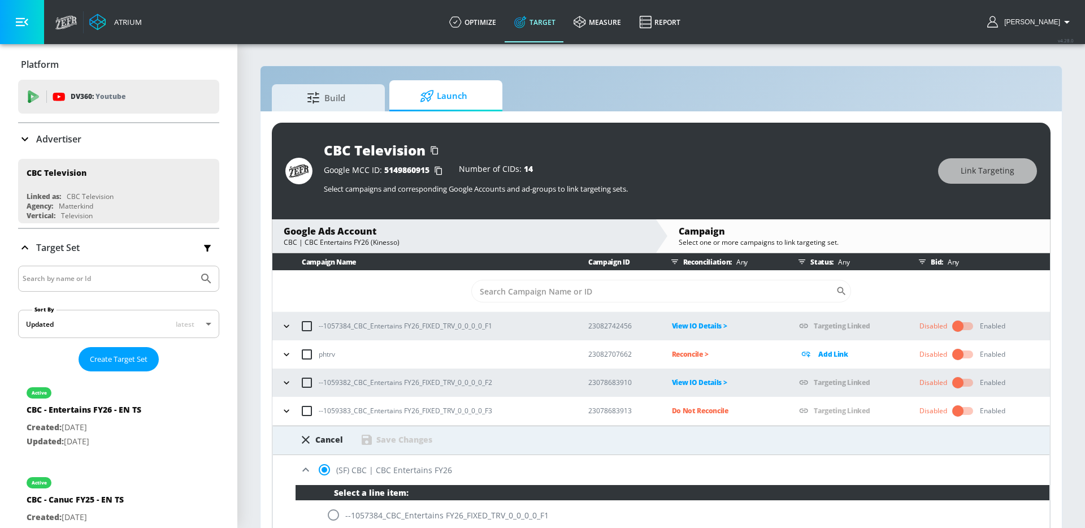
scroll to position [59, 0]
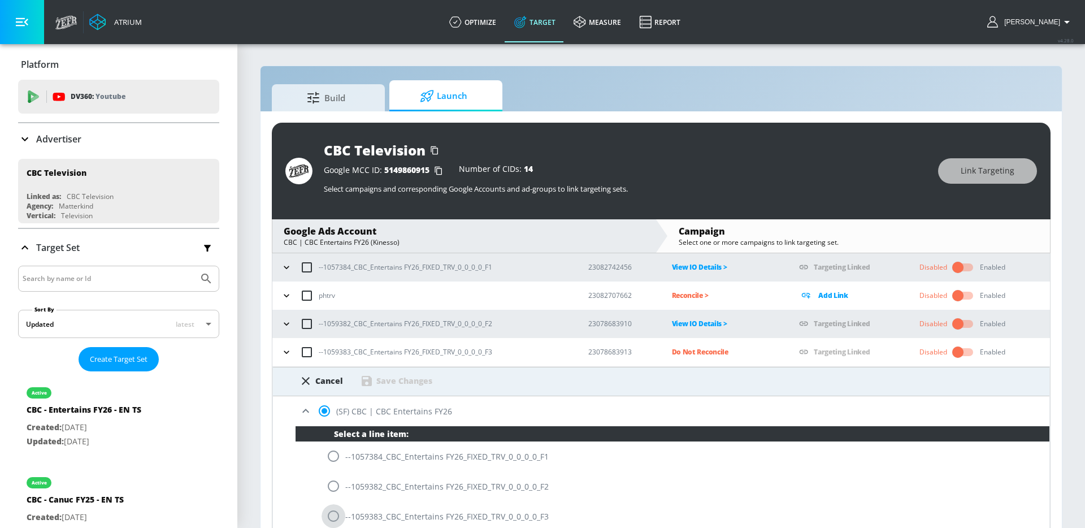
click at [335, 514] on input "radio" at bounding box center [334, 516] width 24 height 24
radio input "true"
click at [401, 383] on div "Save Changes" at bounding box center [405, 380] width 56 height 11
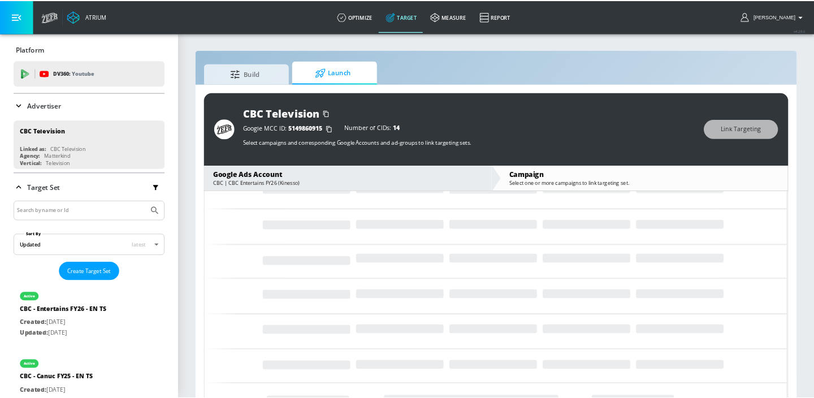
scroll to position [0, 0]
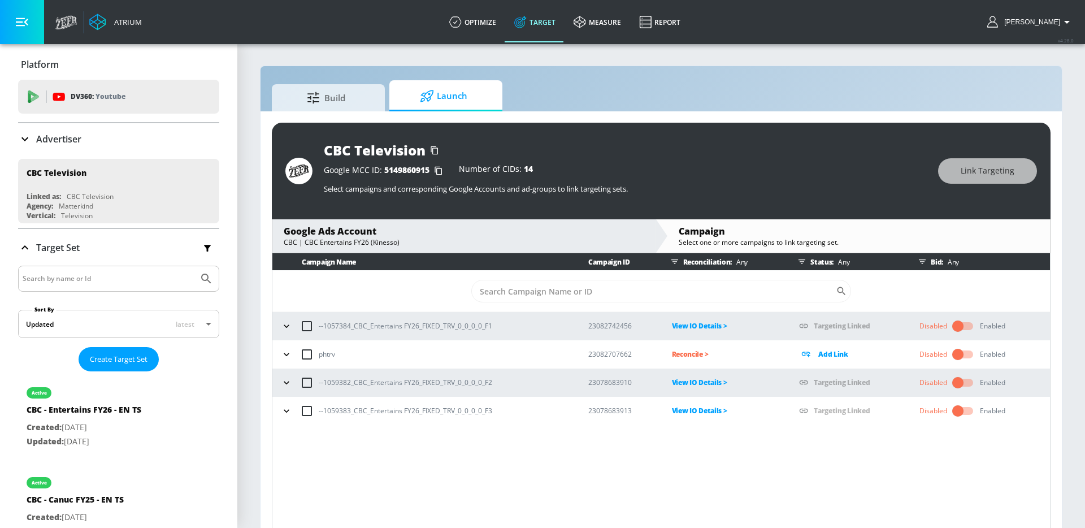
click at [798, 118] on div "CBC Television Google MCC ID: 5149860915 Number of CIDs: 14 Select campaigns an…" at bounding box center [662, 327] width 802 height 433
